Goal: Task Accomplishment & Management: Manage account settings

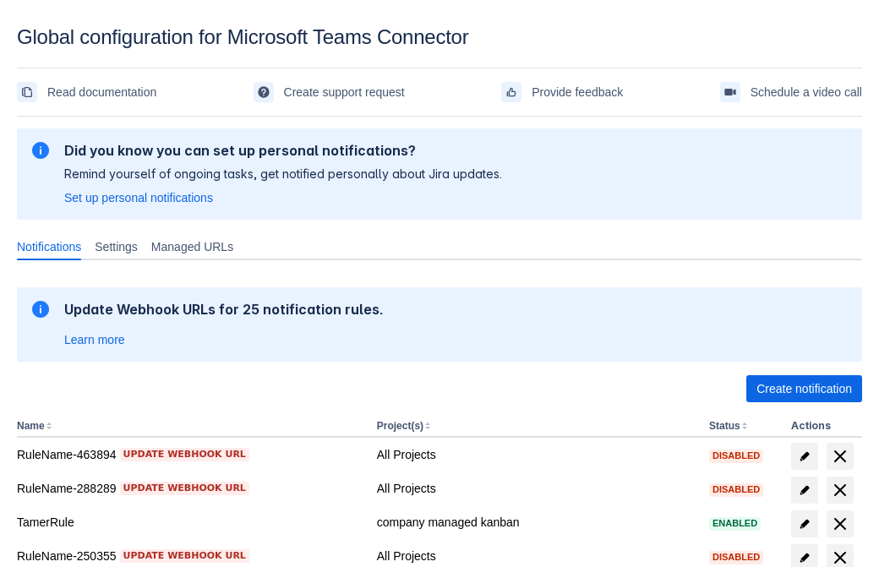
click at [804, 389] on span "Create notification" at bounding box center [805, 388] width 96 height 27
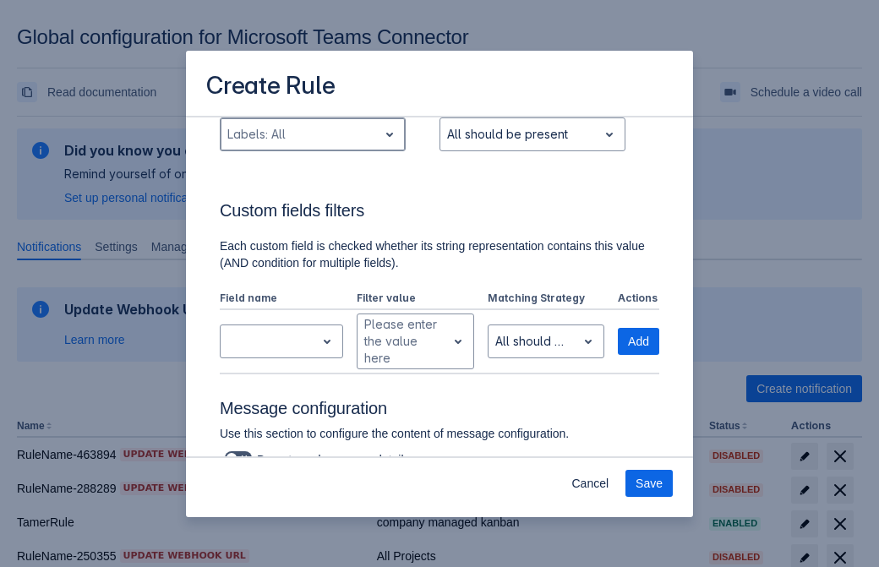
click at [312, 145] on div "Scrollable content" at bounding box center [299, 134] width 144 height 20
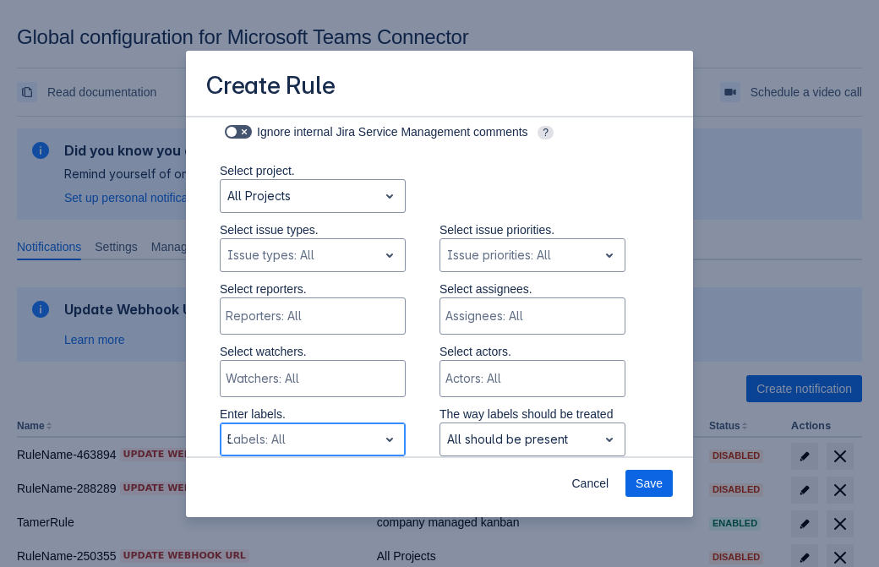
type input "549035_label"
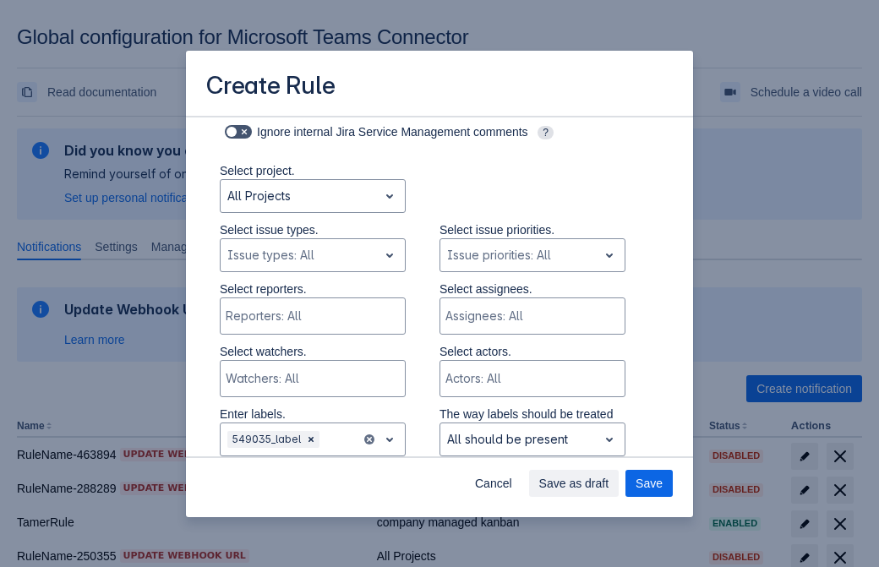
scroll to position [1107, 0]
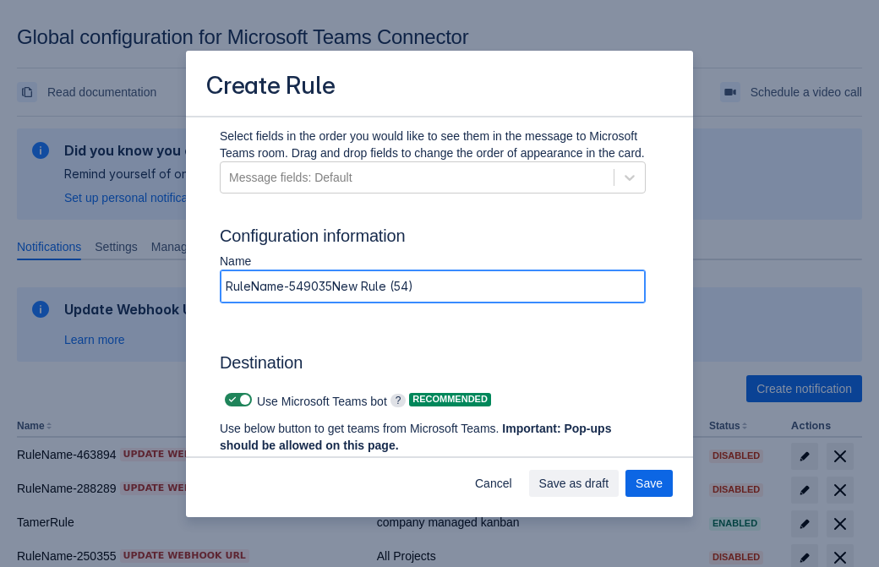
type input "RuleName-549035New Rule (54)"
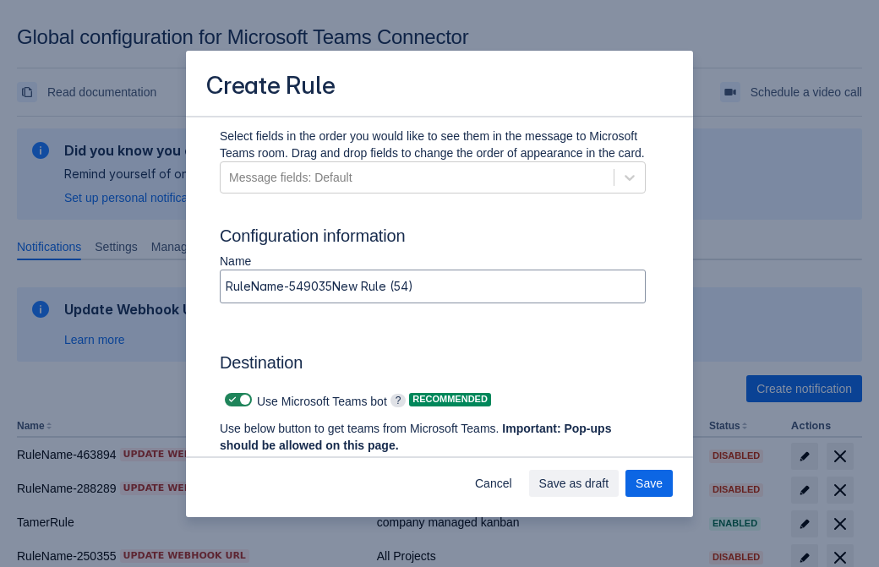
click at [230, 400] on span "Scrollable content" at bounding box center [233, 400] width 14 height 14
click at [230, 400] on input "Scrollable content" at bounding box center [230, 400] width 11 height 11
checkbox input "false"
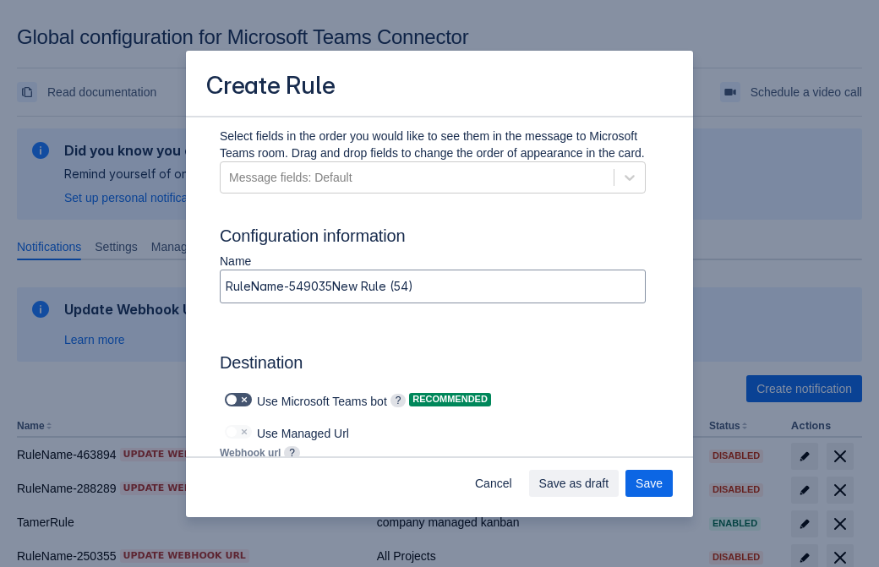
type input "[URL][DOMAIN_NAME][DATE]"
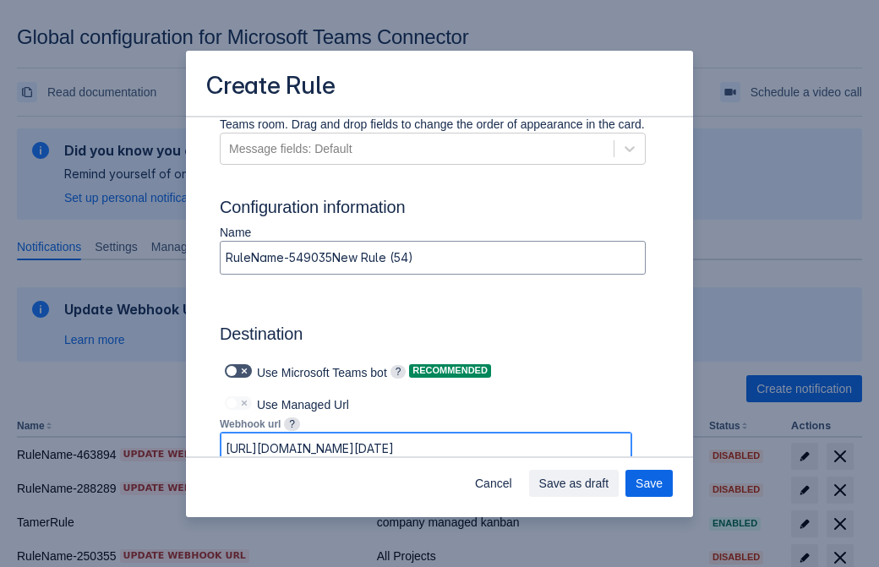
click at [610, 484] on span "Save as draft" at bounding box center [574, 483] width 70 height 27
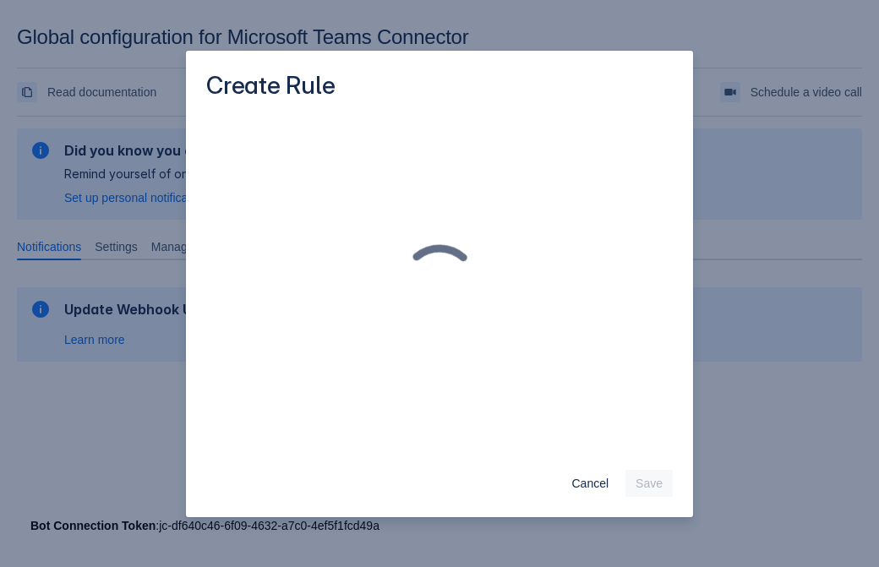
scroll to position [0, 0]
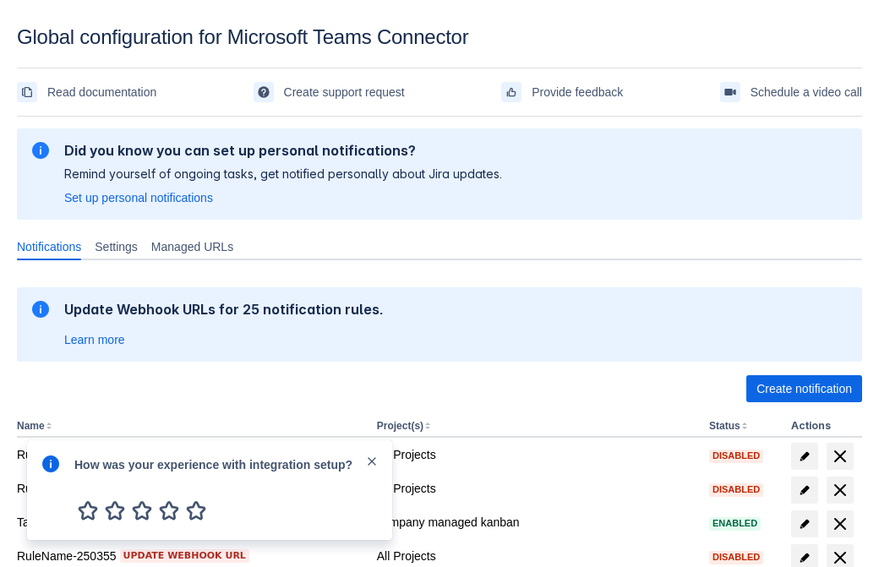
click at [55, 476] on div at bounding box center [51, 490] width 20 height 73
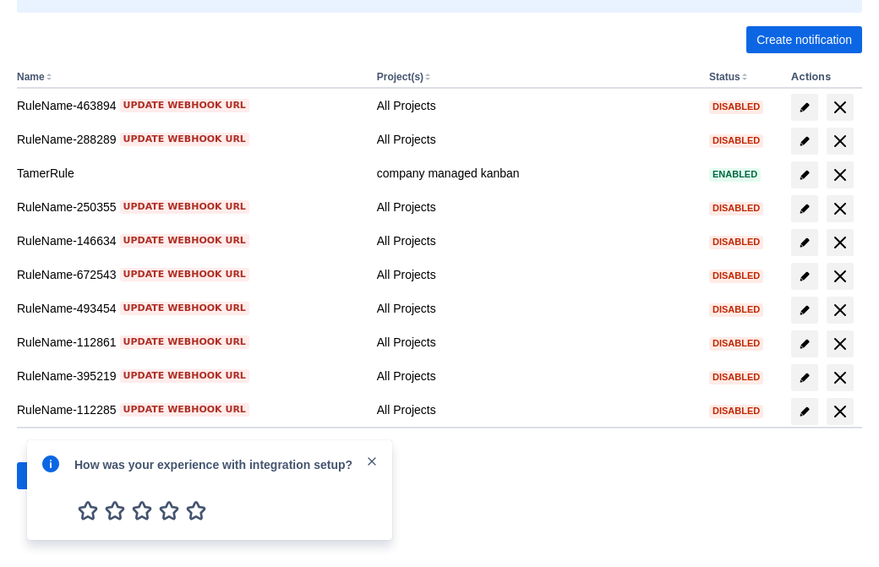
click at [55, 476] on div at bounding box center [51, 490] width 20 height 73
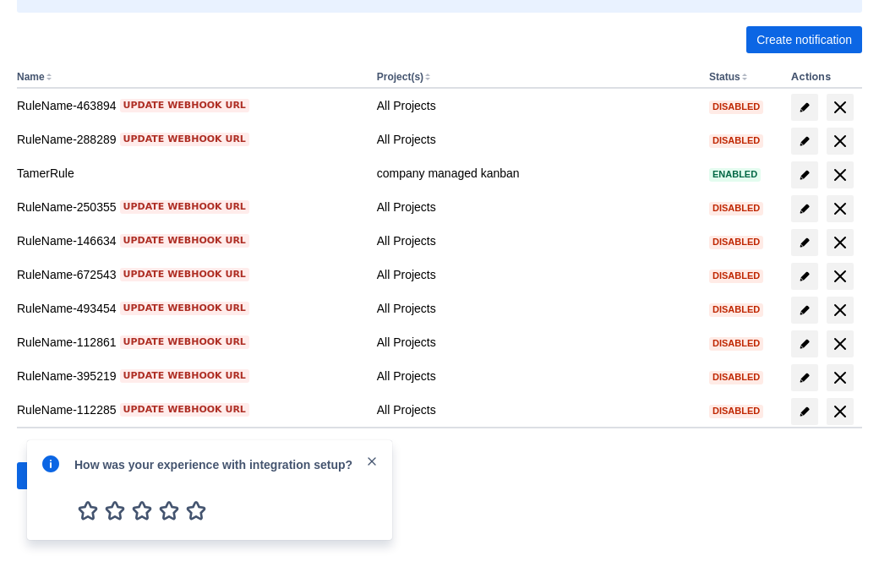
click at [55, 476] on div at bounding box center [51, 490] width 20 height 73
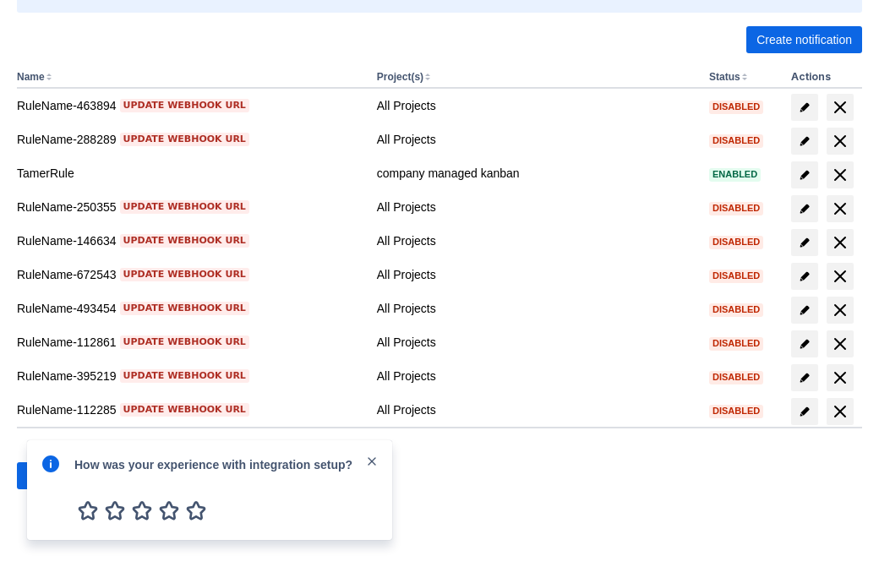
click at [55, 476] on div at bounding box center [51, 490] width 20 height 73
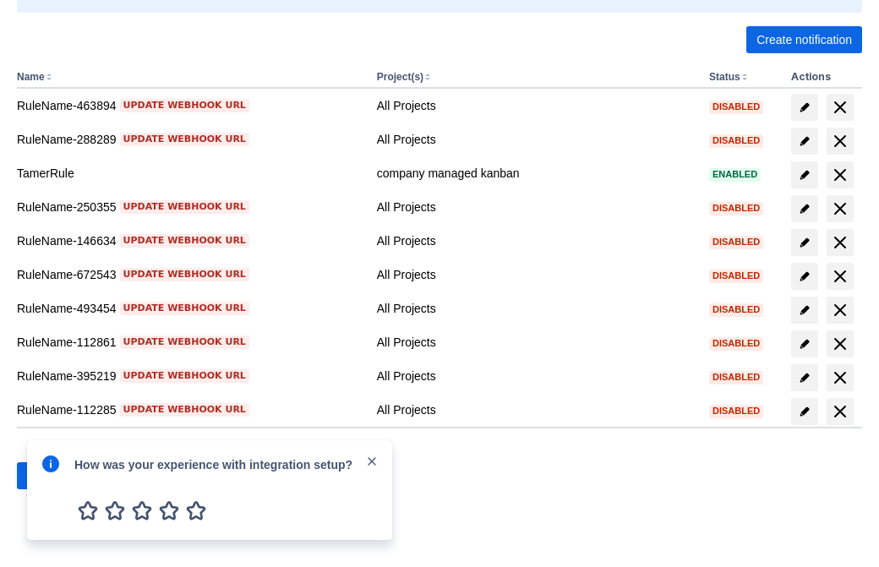
click at [55, 476] on div at bounding box center [51, 490] width 20 height 73
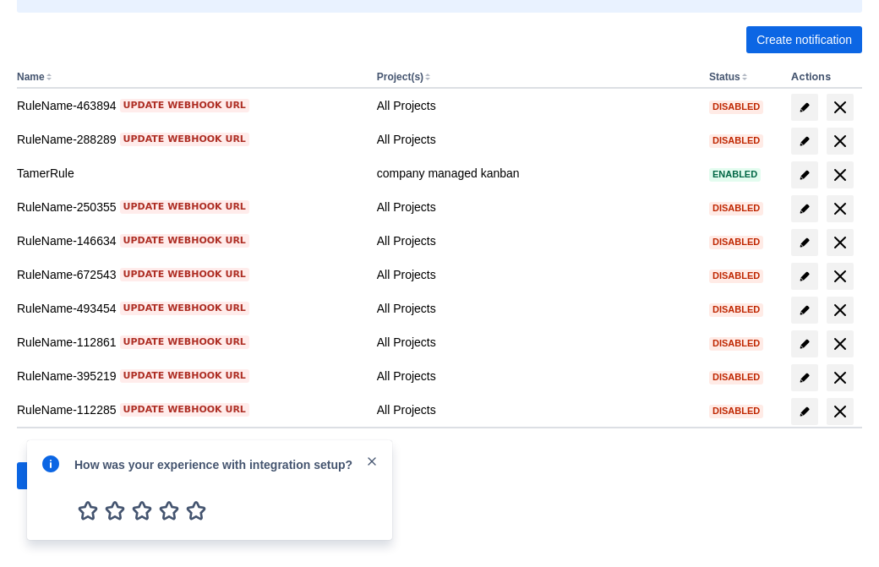
click at [55, 476] on div at bounding box center [51, 490] width 20 height 73
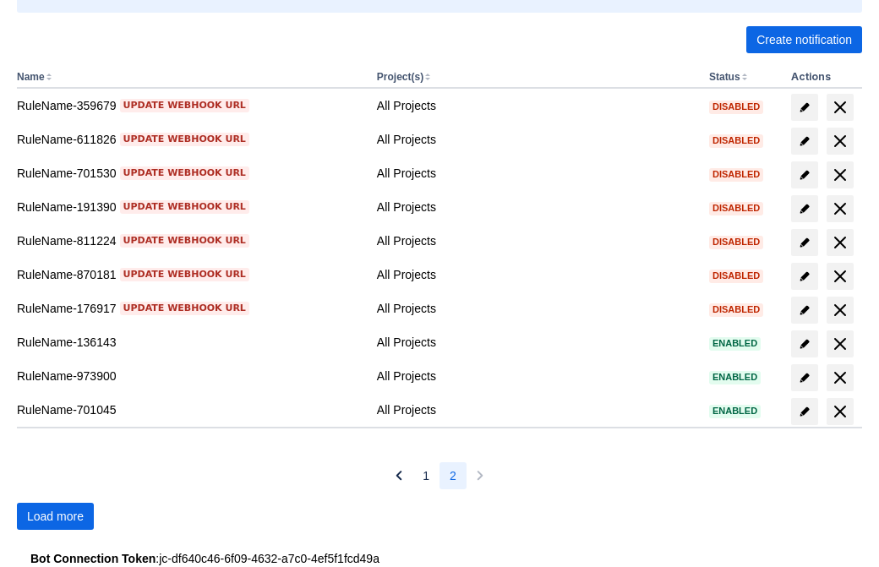
click at [55, 517] on span "Load more" at bounding box center [55, 516] width 57 height 27
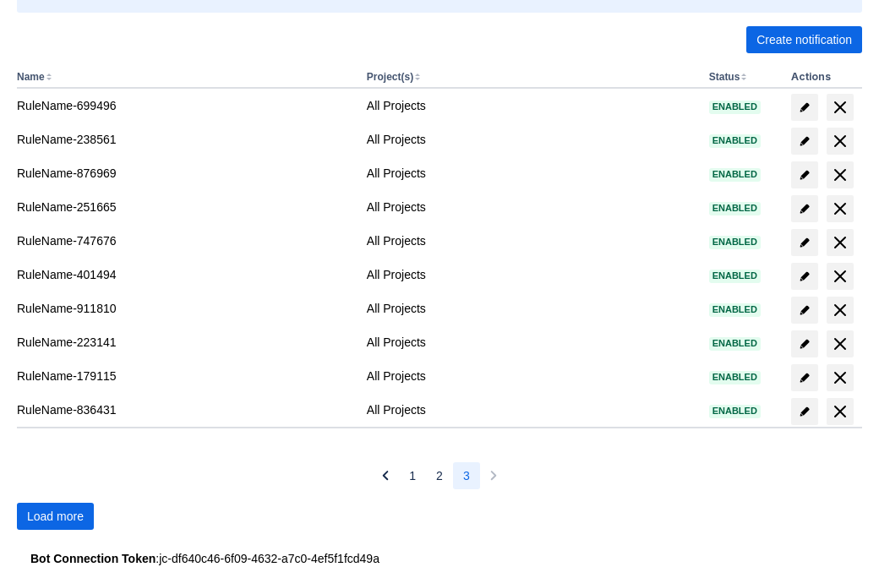
click at [55, 517] on span "Load more" at bounding box center [55, 516] width 57 height 27
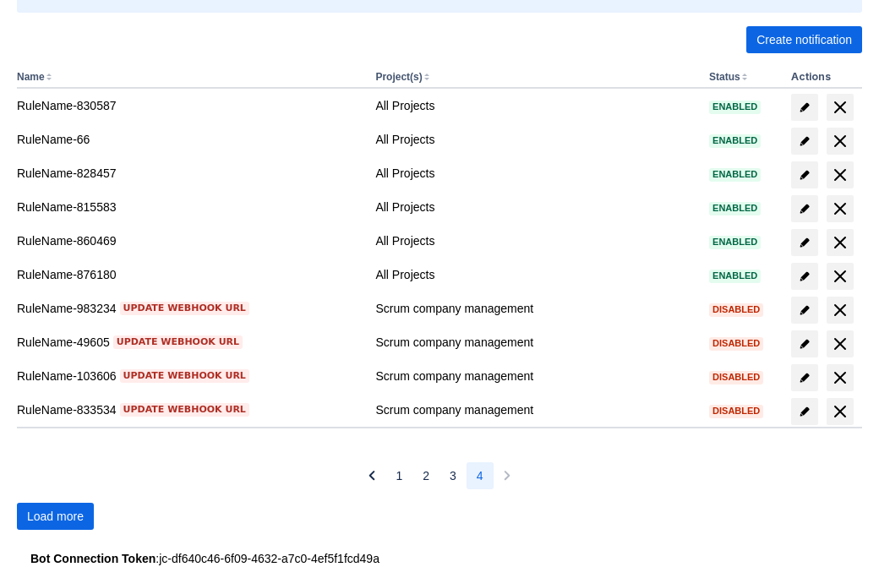
click at [55, 517] on span "Load more" at bounding box center [55, 516] width 57 height 27
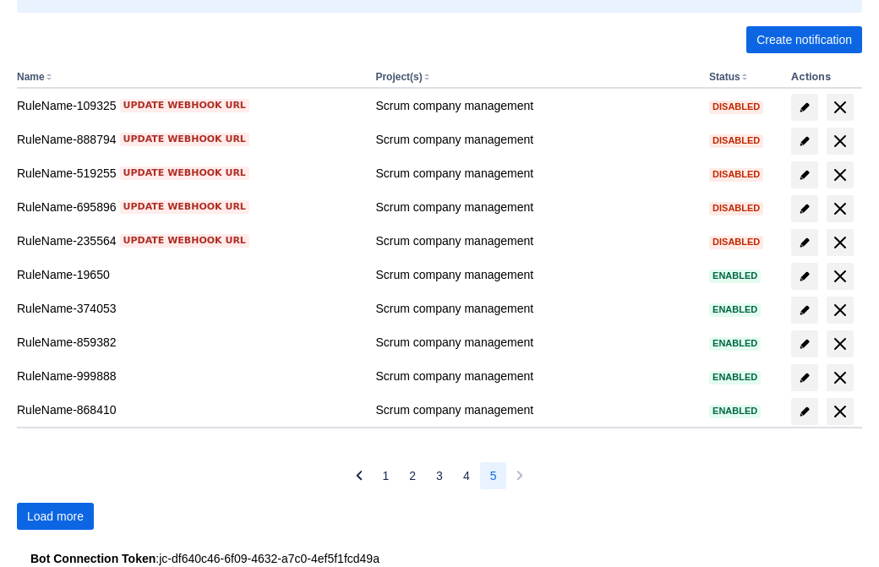
click at [55, 517] on span "Load more" at bounding box center [55, 516] width 57 height 27
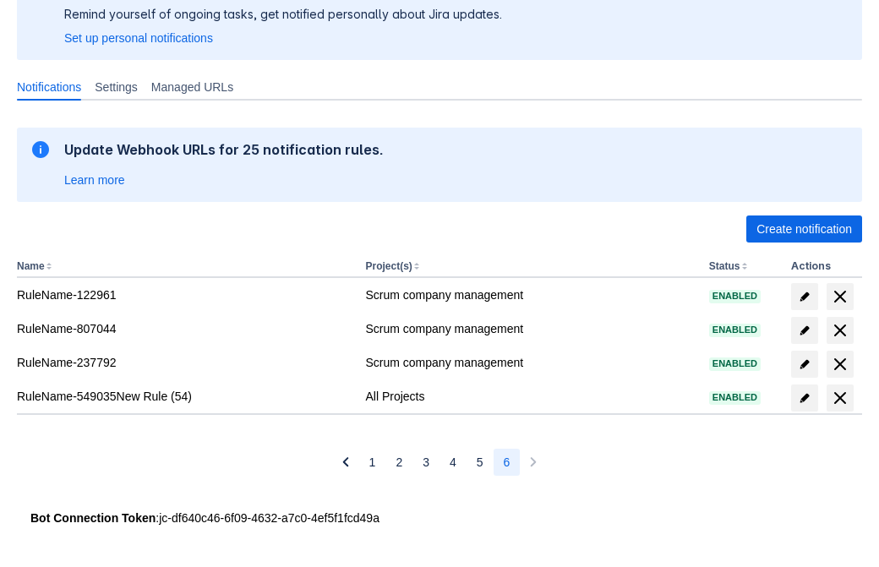
click at [839, 398] on span "delete" at bounding box center [840, 398] width 20 height 20
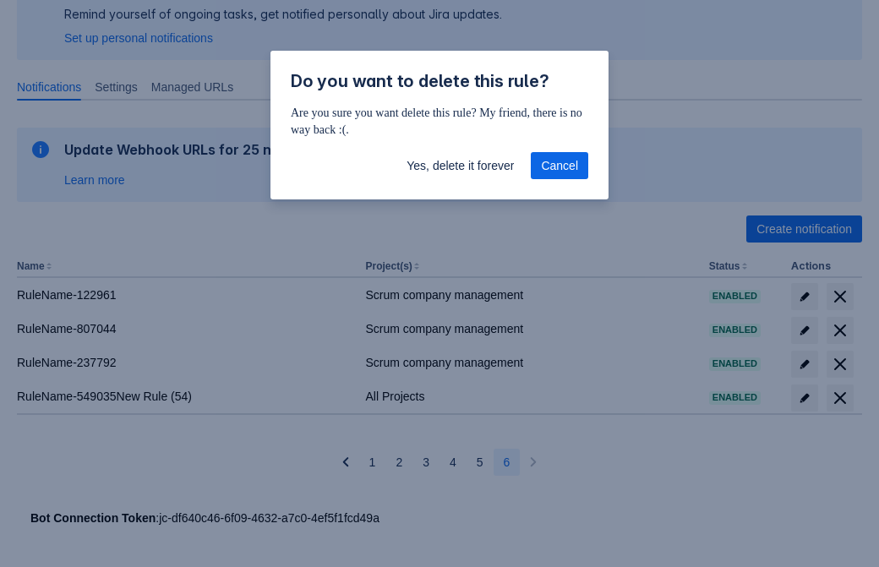
click at [460, 166] on span "Yes, delete it forever" at bounding box center [460, 165] width 107 height 27
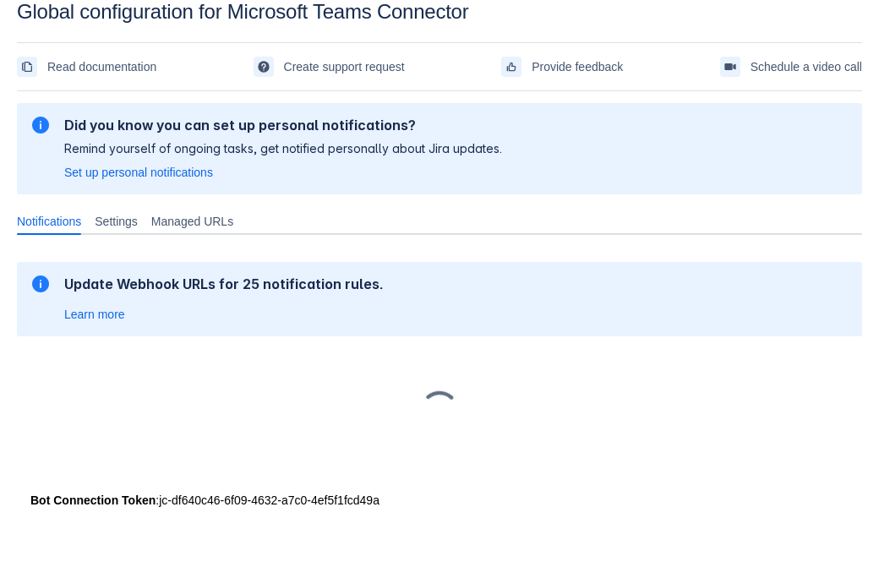
scroll to position [25, 0]
